Goal: Task Accomplishment & Management: Manage account settings

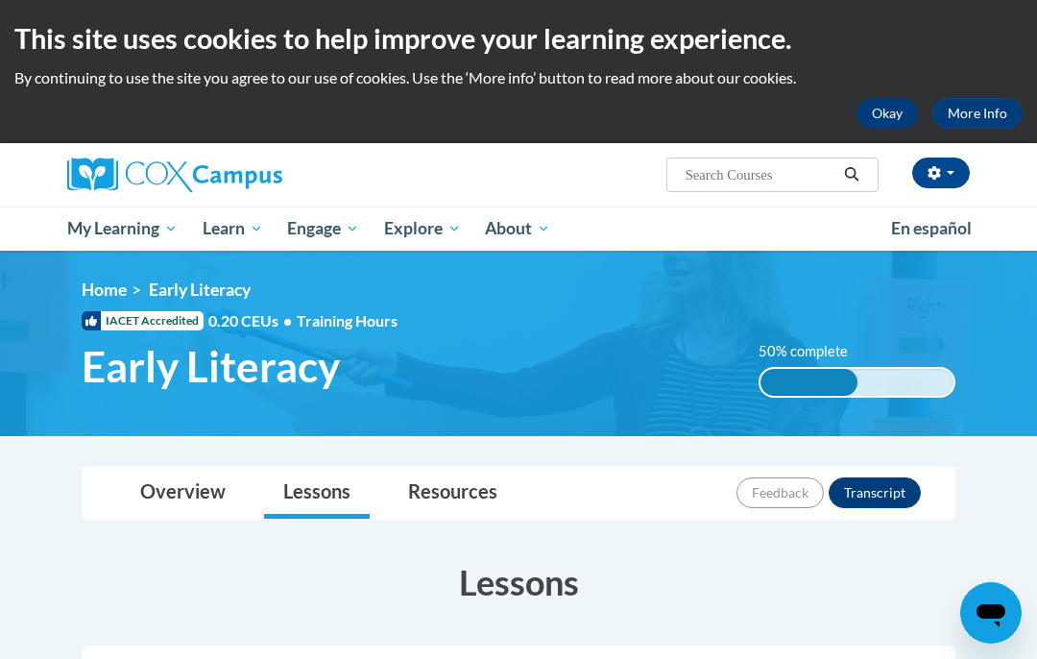
click at [888, 117] on button "Okay" at bounding box center [887, 113] width 61 height 31
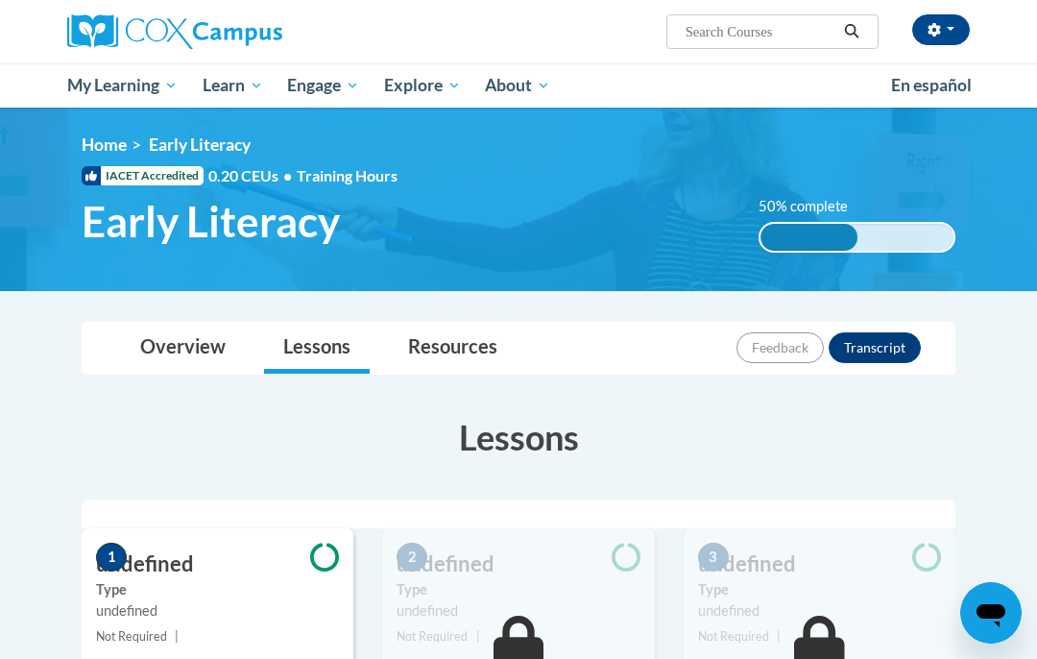
scroll to position [9, 0]
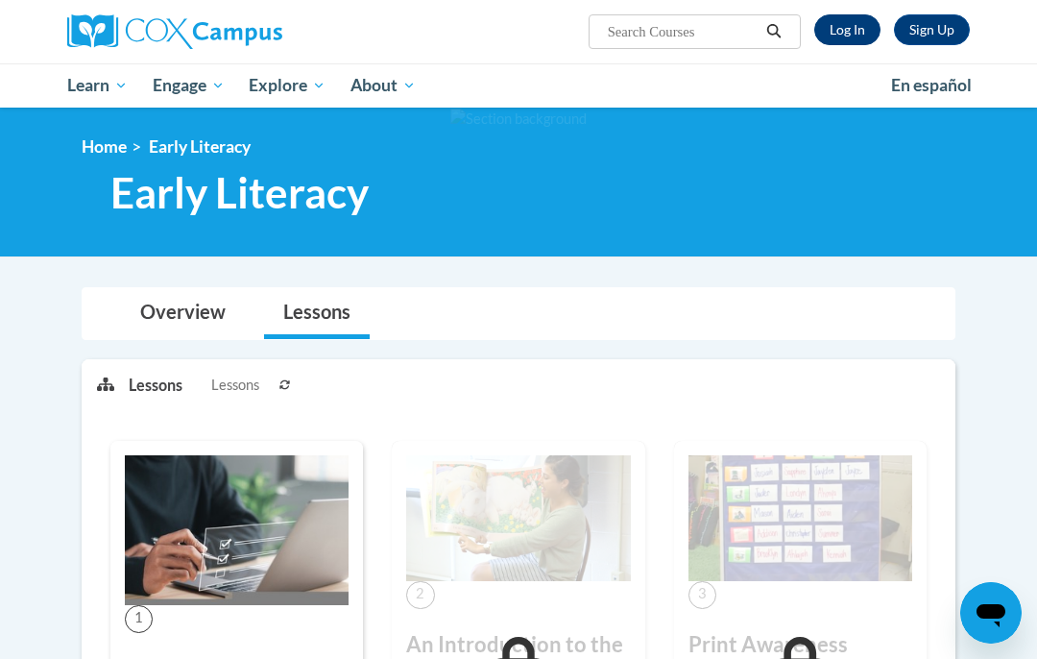
click at [855, 33] on link "Log In" at bounding box center [847, 29] width 66 height 31
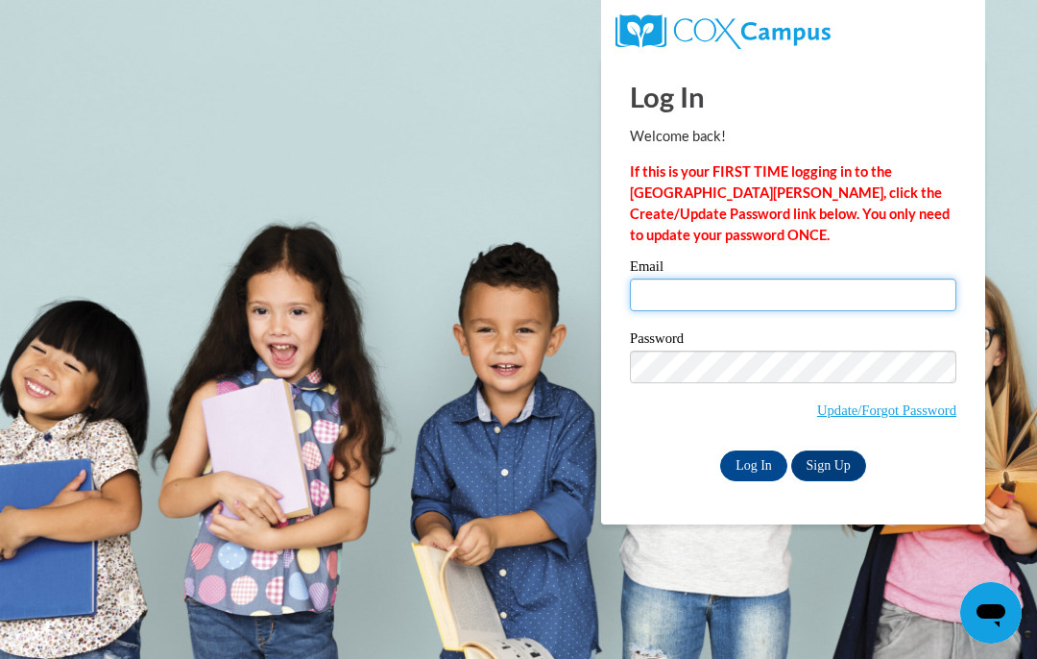
click at [799, 286] on input "Email" at bounding box center [793, 294] width 326 height 33
type input "knueppel@dodgeland.k12.wi.us"
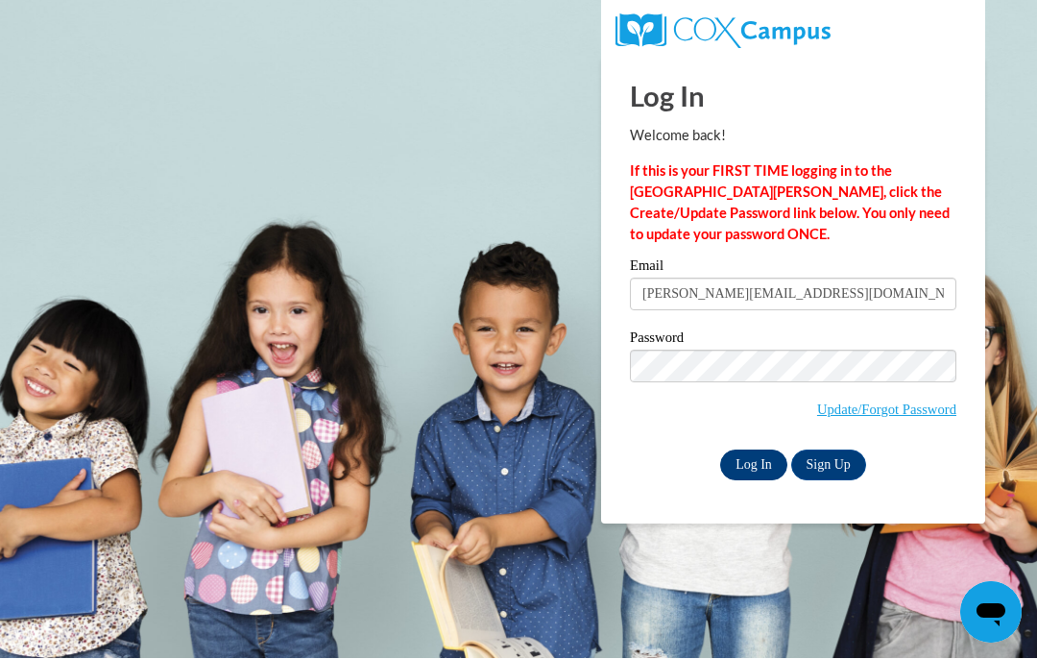
click at [750, 459] on input "Log In" at bounding box center [753, 465] width 67 height 31
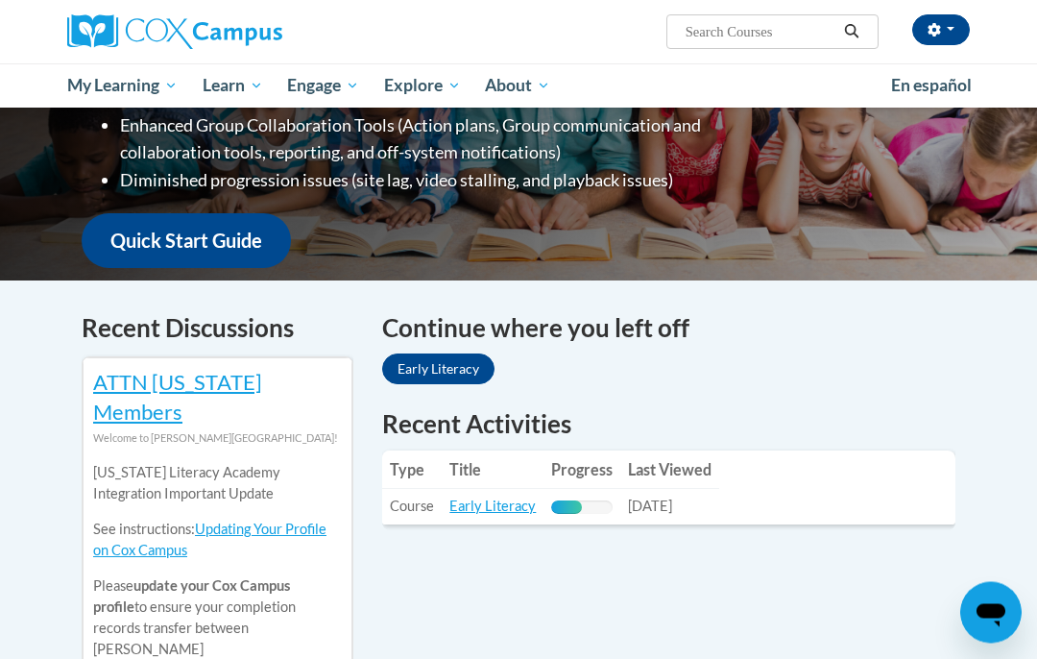
scroll to position [413, 0]
click at [434, 353] on link "Early Literacy" at bounding box center [438, 368] width 112 height 31
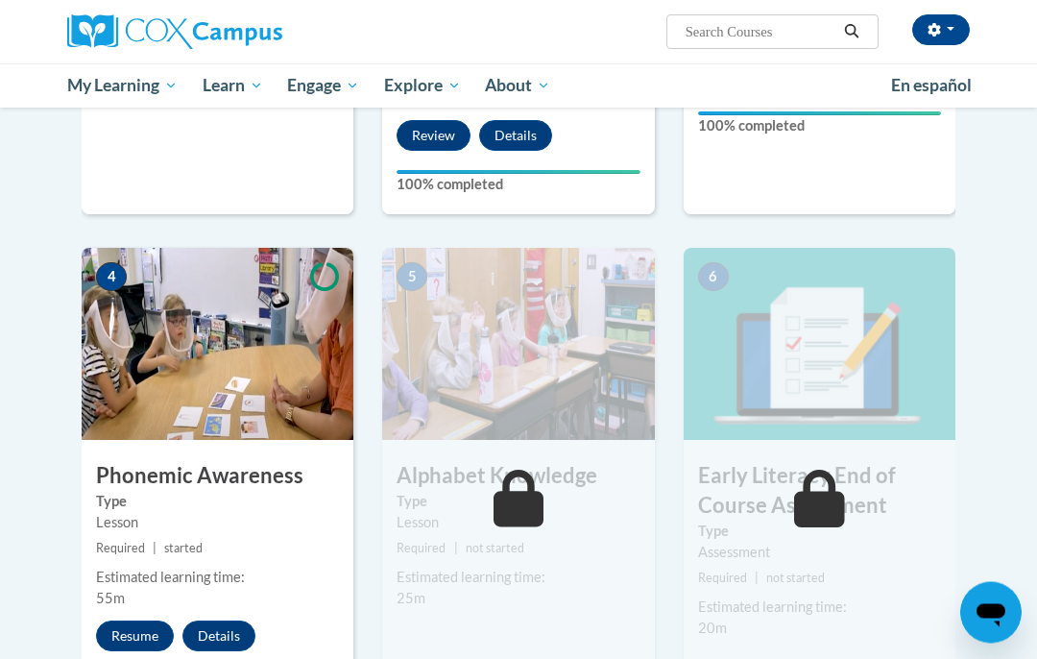
scroll to position [846, 0]
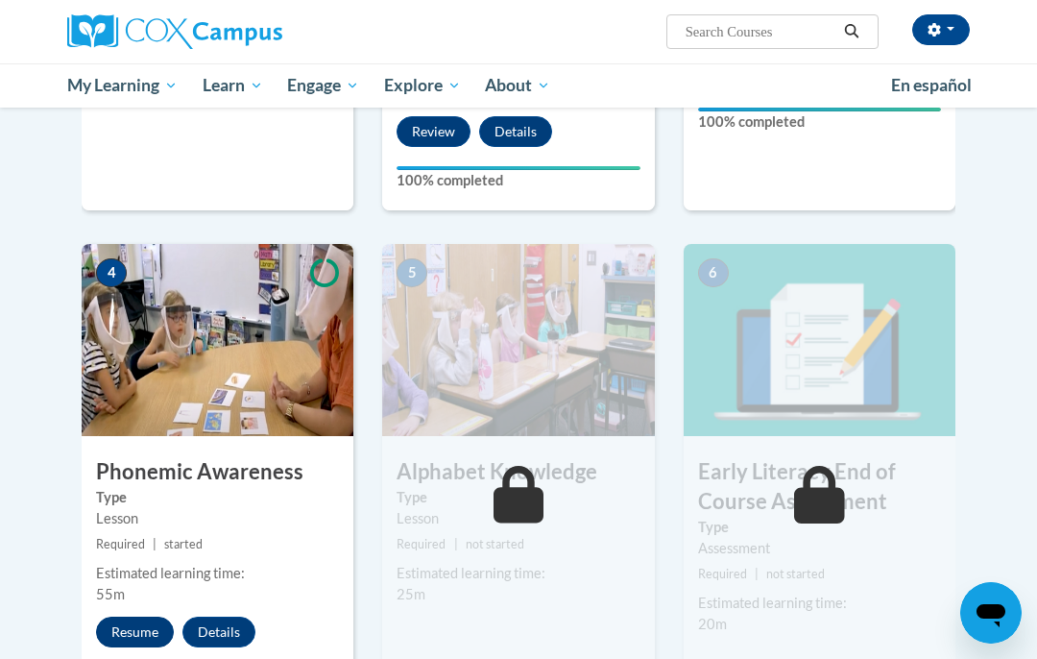
click at [123, 616] on button "Resume" at bounding box center [135, 631] width 78 height 31
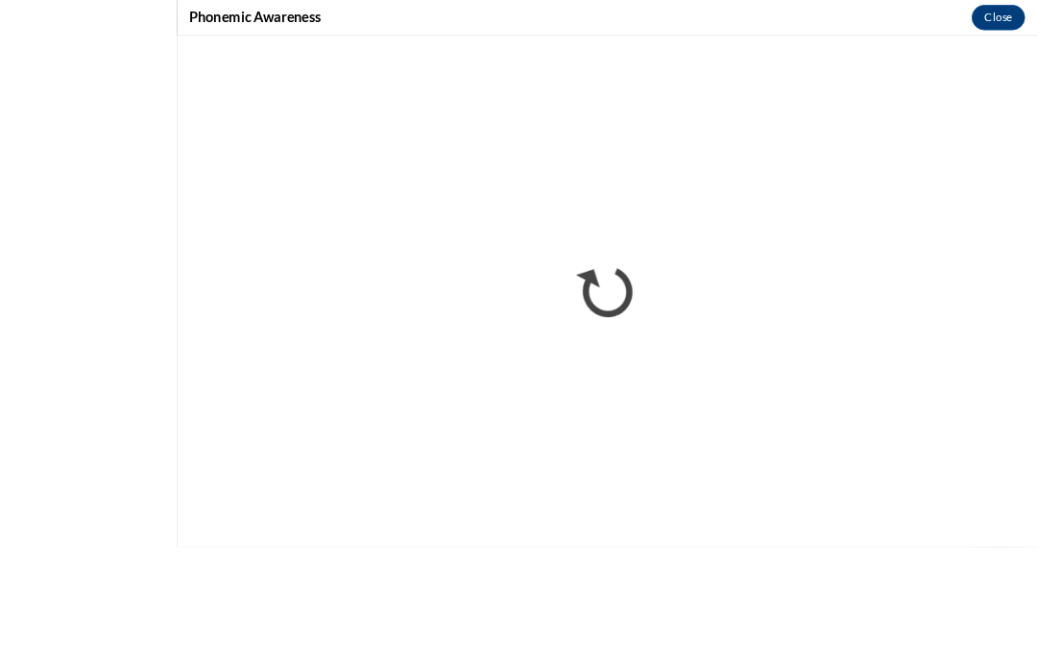
scroll to position [919, 0]
